Goal: Entertainment & Leisure: Consume media (video, audio)

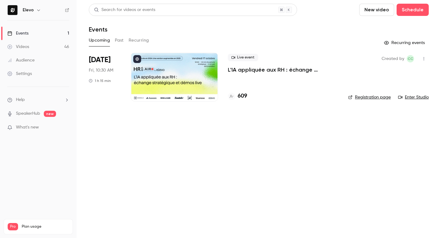
click at [114, 40] on div "Upcoming Past Recurring" at bounding box center [259, 41] width 340 height 10
click at [116, 40] on button "Past" at bounding box center [119, 41] width 9 height 10
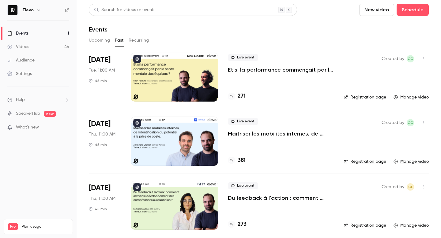
click at [241, 136] on p "Maîtriser les mobilités internes, de l’identification du potentiel à la prise d…" at bounding box center [281, 133] width 106 height 7
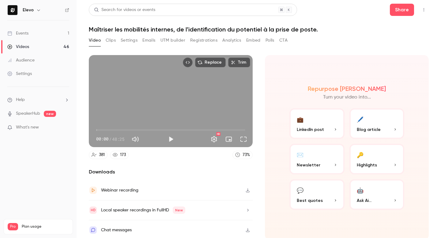
click at [109, 40] on button "Clips" at bounding box center [111, 41] width 10 height 10
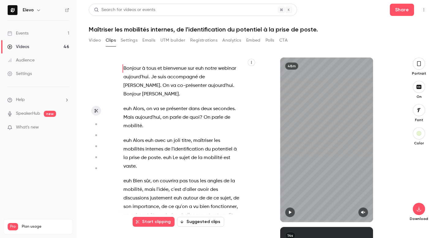
click at [129, 40] on button "Settings" at bounding box center [129, 41] width 17 height 10
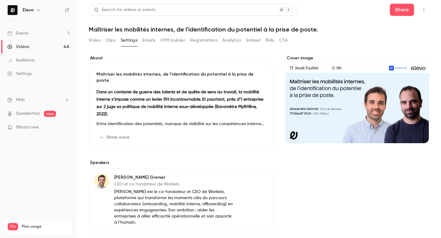
click at [147, 41] on button "Emails" at bounding box center [148, 41] width 13 height 10
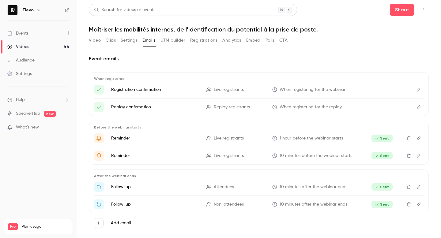
click at [132, 40] on button "Settings" at bounding box center [129, 41] width 17 height 10
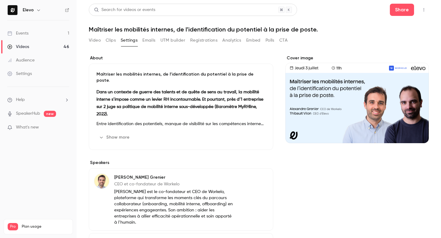
click at [108, 41] on button "Clips" at bounding box center [111, 41] width 10 height 10
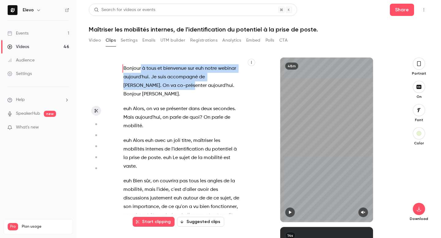
drag, startPoint x: 122, startPoint y: 68, endPoint x: 149, endPoint y: 85, distance: 31.4
click at [149, 85] on p "Bonjour à tous et bienvenue sur euh notre webinar [DATE] . Je suis accompagné d…" at bounding box center [181, 81] width 116 height 34
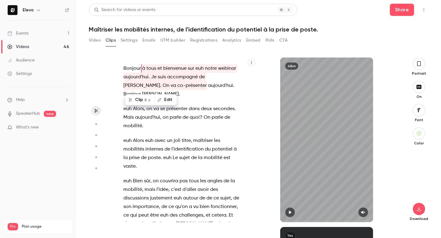
click at [123, 66] on span "Bonjour" at bounding box center [131, 68] width 17 height 9
type input "*"
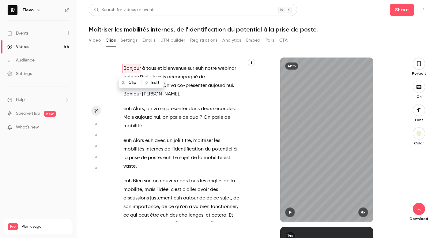
click at [123, 66] on span "Bonjour" at bounding box center [131, 68] width 17 height 9
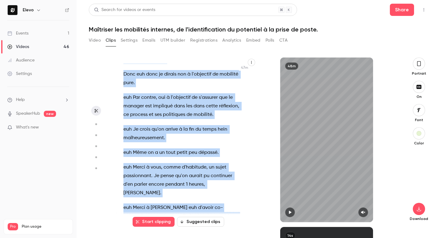
scroll to position [11203, 0]
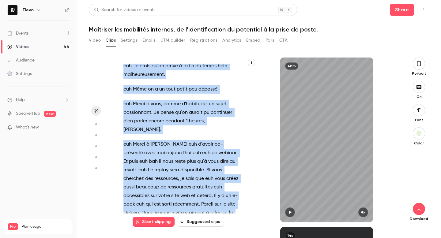
drag, startPoint x: 123, startPoint y: 66, endPoint x: 199, endPoint y: 201, distance: 154.3
click at [199, 201] on div "Bonjour à tous et bienvenue sur euh notre webinar [DATE] . Je suis accompagné d…" at bounding box center [185, 143] width 138 height 159
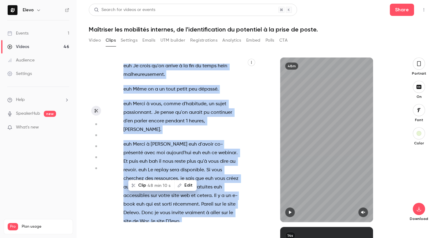
copy div "Loremip d sita co adipiscin eli sed doeiu tempori utlabor'etd . Ma aliq enimadm…"
click at [184, 232] on span "LinkedIn" at bounding box center [176, 236] width 18 height 9
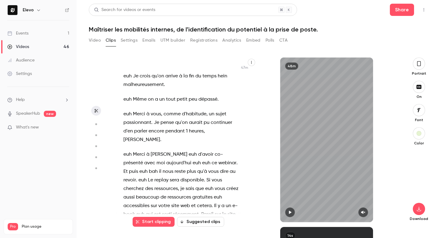
scroll to position [11187, 0]
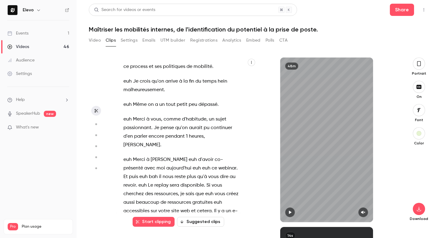
click at [178, 30] on h1 "Maîtriser les mobilités internes, de l’identification du potentiel à la prise d…" at bounding box center [259, 29] width 340 height 7
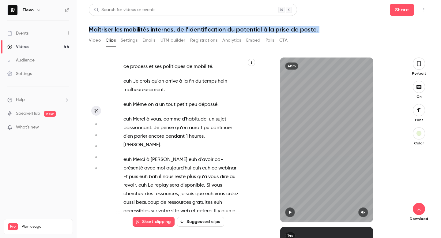
click at [178, 30] on h1 "Maîtriser les mobilités internes, de l’identification du potentiel à la prise d…" at bounding box center [259, 29] width 340 height 7
copy div "Maîtriser les mobilités internes, de l’identification du potentiel à la prise d…"
click at [48, 37] on link "Events 1" at bounding box center [38, 33] width 77 height 13
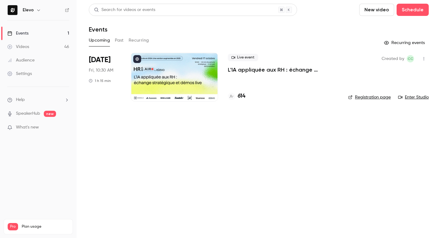
click at [121, 38] on button "Past" at bounding box center [119, 41] width 9 height 10
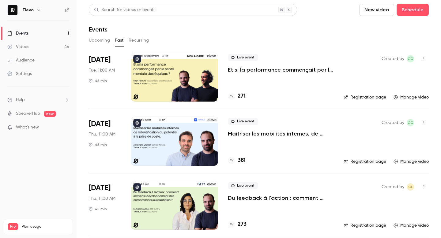
click at [247, 133] on p "Maîtriser les mobilités internes, de l’identification du potentiel à la prise d…" at bounding box center [281, 133] width 106 height 7
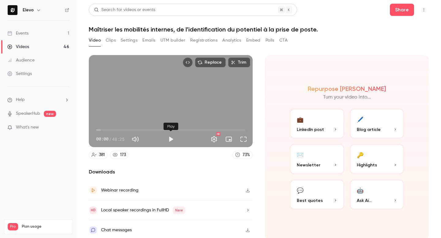
click at [170, 139] on button "Play" at bounding box center [171, 139] width 12 height 12
click at [170, 139] on button "Pause" at bounding box center [171, 139] width 12 height 12
click at [170, 139] on button "Play" at bounding box center [171, 139] width 12 height 12
click at [97, 129] on span "00:23" at bounding box center [97, 130] width 2 height 2
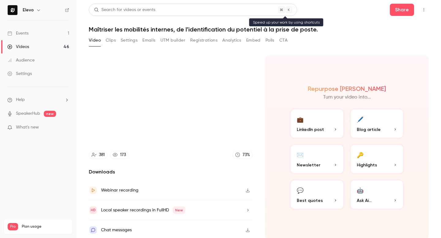
scroll to position [2, 0]
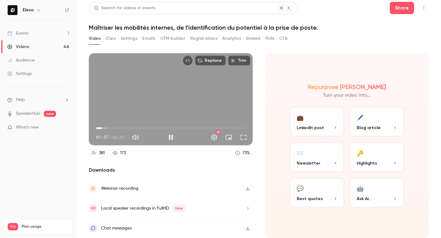
click at [168, 135] on button "Pause" at bounding box center [171, 137] width 12 height 12
click at [192, 86] on div "Replace Trim 01:58 01:58 / 48:25 HD" at bounding box center [171, 99] width 164 height 92
click at [196, 107] on div "Replace Trim 02:44 02:44 / 48:25 HD" at bounding box center [171, 99] width 164 height 92
click at [160, 83] on div "Replace Trim 02:45 02:45 / 48:25 HD" at bounding box center [171, 99] width 164 height 92
click at [192, 78] on div "Replace Trim 02:56 02:56 / 48:25 HD" at bounding box center [171, 99] width 164 height 92
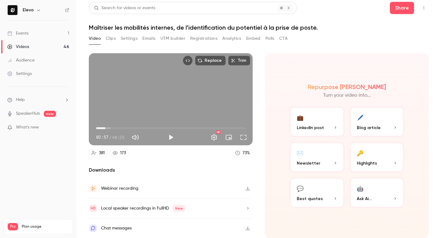
click at [202, 89] on div "Replace Trim 02:57 02:57 / 48:25 HD" at bounding box center [171, 99] width 164 height 92
click at [188, 86] on div "Replace Trim 03:36 03:36 / 48:25 HD" at bounding box center [171, 99] width 164 height 92
click at [162, 86] on div "Replace Trim 03:36 03:36 / 48:25 HD" at bounding box center [171, 99] width 164 height 92
click at [107, 129] on span "03:22" at bounding box center [107, 128] width 2 height 2
click at [107, 128] on span "03:52" at bounding box center [108, 128] width 2 height 2
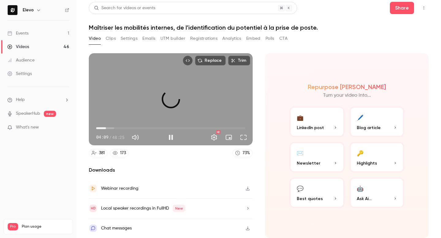
click at [106, 128] on span "03:10" at bounding box center [106, 128] width 2 height 2
click at [114, 128] on span "05:21" at bounding box center [113, 128] width 2 height 2
click at [116, 128] on span "06:04" at bounding box center [115, 128] width 2 height 2
click at [119, 128] on span "07:21" at bounding box center [119, 128] width 2 height 2
click at [118, 128] on span "07:22" at bounding box center [119, 128] width 2 height 2
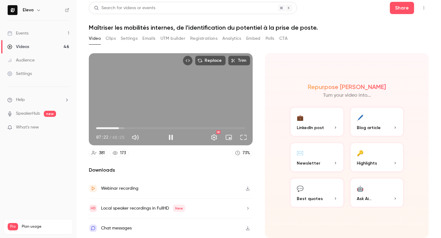
click at [207, 85] on div "Replace Trim 07:22 07:22 / 48:25 HD" at bounding box center [171, 99] width 164 height 92
click at [187, 79] on div "Replace Trim 07:23 07:23 / 48:25 HD" at bounding box center [171, 99] width 164 height 92
click at [120, 128] on span "08:05" at bounding box center [121, 128] width 2 height 2
click at [178, 80] on div "Replace Trim 10:37 10:37 / 48:25 HD" at bounding box center [171, 99] width 164 height 92
click at [194, 83] on div "Replace Trim 10:37 10:37 / 48:25 HD" at bounding box center [171, 99] width 164 height 92
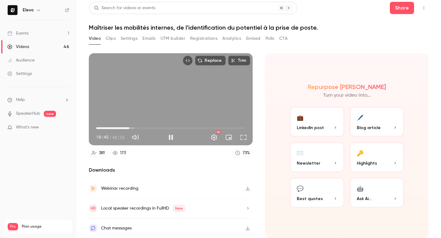
click at [128, 128] on span "10:45" at bounding box center [129, 128] width 2 height 2
click at [126, 128] on span "09:58" at bounding box center [127, 128] width 2 height 2
click at [123, 129] on span "08:39" at bounding box center [123, 128] width 2 height 2
click at [126, 129] on span "09:32" at bounding box center [126, 128] width 2 height 2
click at [183, 96] on div "Replace Trim 10:53 10:53 / 48:25 HD" at bounding box center [171, 99] width 164 height 92
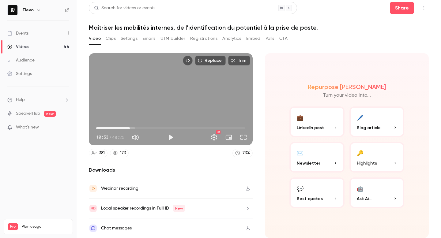
click at [172, 70] on div "Replace Trim 10:53 10:53 / 48:25 HD" at bounding box center [171, 99] width 164 height 92
click at [164, 87] on div "Replace Trim 12:57 12:57 / 48:25 HD" at bounding box center [171, 99] width 164 height 92
click at [187, 100] on div "Replace Trim 12:57 12:57 / 48:25 HD" at bounding box center [171, 99] width 164 height 92
click at [136, 129] on span "13:20" at bounding box center [137, 128] width 2 height 2
click at [185, 79] on div "Replace Trim 13:33 13:33 / 48:25 HD" at bounding box center [171, 99] width 164 height 92
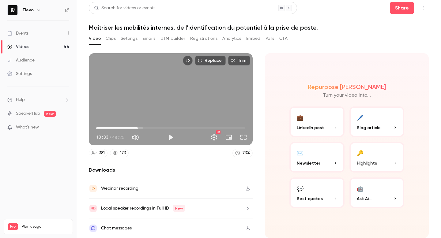
click at [185, 79] on div "Replace Trim 13:33 13:33 / 48:25 HD" at bounding box center [171, 99] width 164 height 92
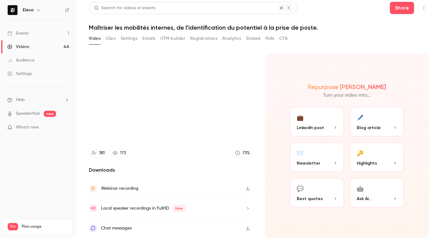
click at [185, 79] on video at bounding box center [171, 99] width 164 height 92
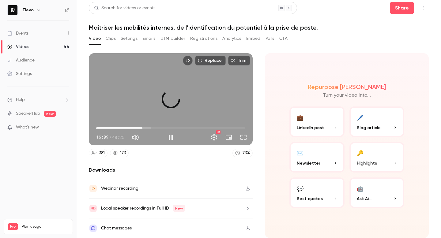
click at [142, 126] on span "15:01" at bounding box center [170, 128] width 149 height 10
click at [201, 93] on div "Replace Trim 19:40 19:40 / 48:25 HD" at bounding box center [171, 99] width 164 height 92
click at [212, 95] on div "Replace Trim 19:41 19:41 / 48:25 HD" at bounding box center [171, 99] width 164 height 92
click at [187, 68] on div "Replace Trim" at bounding box center [171, 60] width 164 height 15
click at [183, 103] on div "Replace Trim 21:20 21:20 / 48:25 HD" at bounding box center [171, 99] width 164 height 92
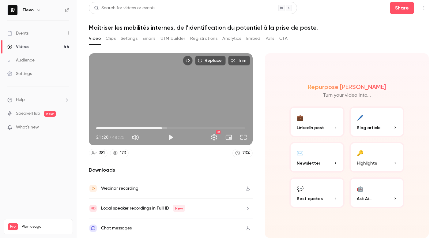
click at [181, 84] on div "Replace Trim 21:20 21:20 / 48:25 HD" at bounding box center [171, 99] width 164 height 92
click at [183, 112] on div "Replace Trim 21:29 21:29 / 48:25 HD" at bounding box center [171, 99] width 164 height 92
click at [180, 85] on div "Replace Trim 21:29 21:29 / 48:25 HD" at bounding box center [171, 99] width 164 height 92
click at [160, 129] on span "20:41" at bounding box center [160, 128] width 2 height 2
click at [156, 129] on span "19:23" at bounding box center [170, 128] width 149 height 10
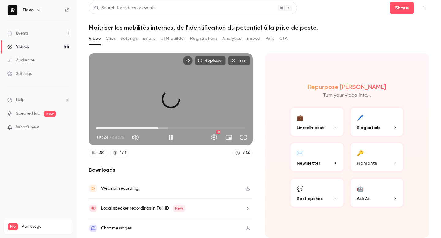
click at [158, 129] on span "20:11" at bounding box center [158, 128] width 2 height 2
click at [169, 75] on div "Replace Trim 21:05 21:05 / 48:25 HD" at bounding box center [171, 99] width 164 height 92
click at [160, 129] on span "20:47" at bounding box center [160, 128] width 2 height 2
click at [192, 90] on div "Replace Trim 21:48 21:48 / 48:25 HD" at bounding box center [171, 99] width 164 height 92
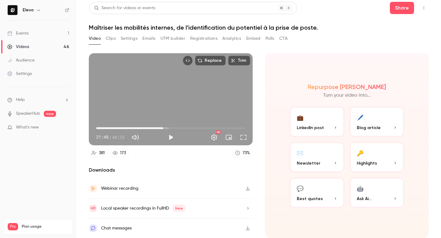
click at [171, 87] on div "Replace Trim 21:48 21:48 / 48:25 HD" at bounding box center [171, 99] width 164 height 92
click at [230, 128] on span "43:21" at bounding box center [230, 128] width 2 height 2
click at [232, 129] on span "43:48" at bounding box center [231, 128] width 2 height 2
click at [236, 129] on span "45:20" at bounding box center [236, 128] width 2 height 2
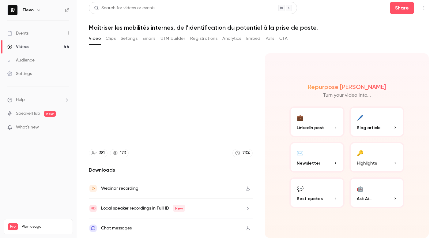
click at [239, 129] on video at bounding box center [171, 99] width 164 height 92
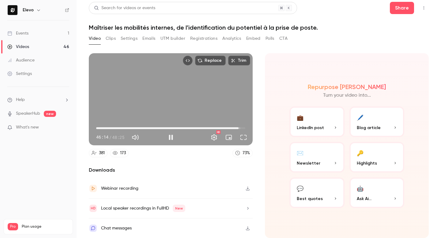
click at [239, 128] on span "46:14" at bounding box center [239, 128] width 2 height 2
click at [241, 128] on span "47:02" at bounding box center [241, 128] width 2 height 2
click at [237, 128] on span "45:38" at bounding box center [170, 128] width 149 height 10
click at [236, 129] on span "45:38" at bounding box center [237, 128] width 2 height 2
click at [235, 129] on span "45:16" at bounding box center [236, 128] width 2 height 2
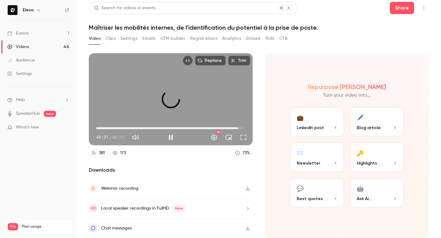
click at [238, 129] on span "46:02" at bounding box center [170, 128] width 149 height 10
click at [240, 129] on span "46:38" at bounding box center [240, 128] width 2 height 2
click at [241, 128] on span "46:39" at bounding box center [240, 128] width 2 height 2
click at [244, 129] on span "47:55" at bounding box center [244, 128] width 2 height 2
click at [245, 129] on span "48:01" at bounding box center [244, 128] width 2 height 2
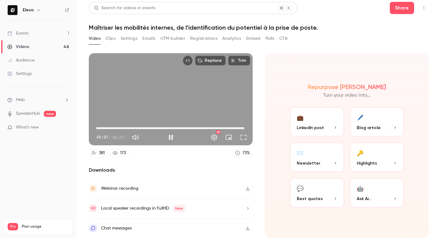
type input "******"
click at [242, 28] on h1 "Maîtriser les mobilités internes, de l’identification du potentiel à la prise d…" at bounding box center [259, 27] width 340 height 7
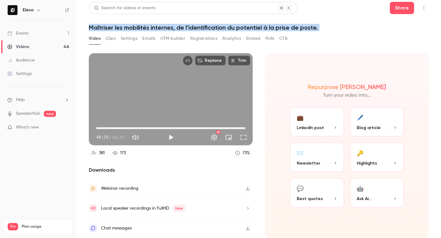
click at [242, 28] on h1 "Maîtriser les mobilités internes, de l’identification du potentiel à la prise d…" at bounding box center [259, 27] width 340 height 7
copy div "Maîtriser les mobilités internes, de l’identification du potentiel à la prise d…"
